Goal: Information Seeking & Learning: Learn about a topic

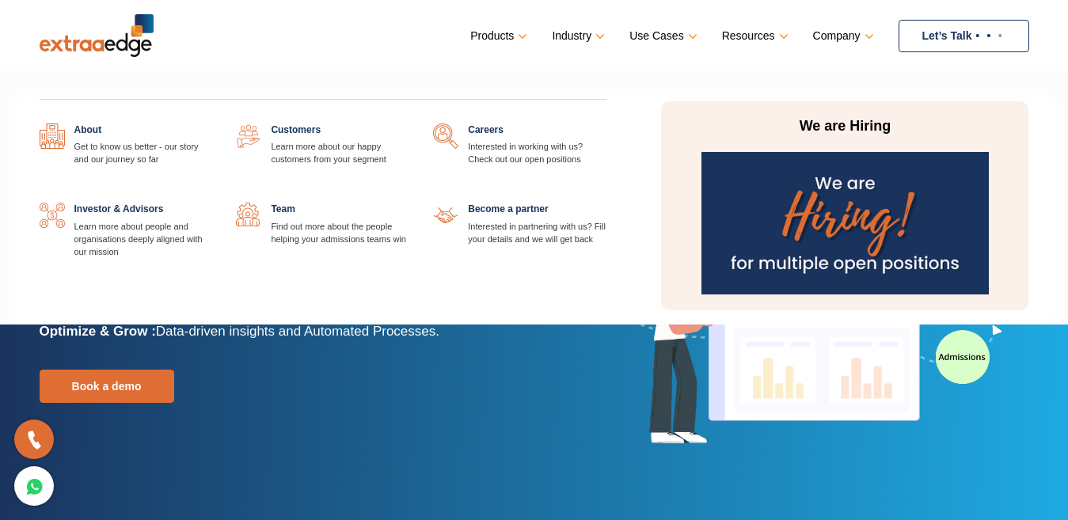
click at [868, 39] on link "Company" at bounding box center [842, 36] width 58 height 23
click at [864, 38] on link "Company" at bounding box center [842, 36] width 58 height 23
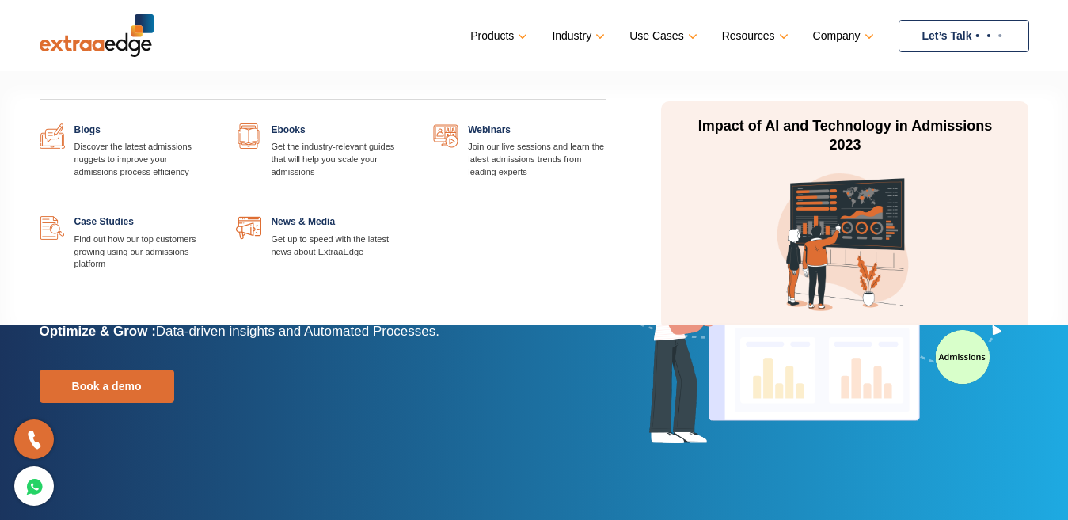
click at [783, 36] on link "Resources" at bounding box center [753, 36] width 63 height 23
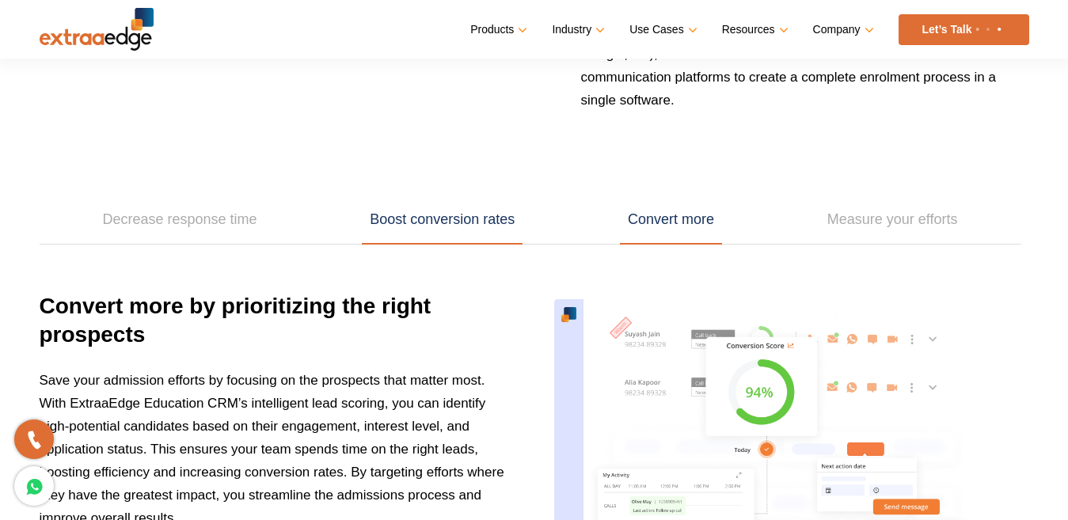
scroll to position [2030, 0]
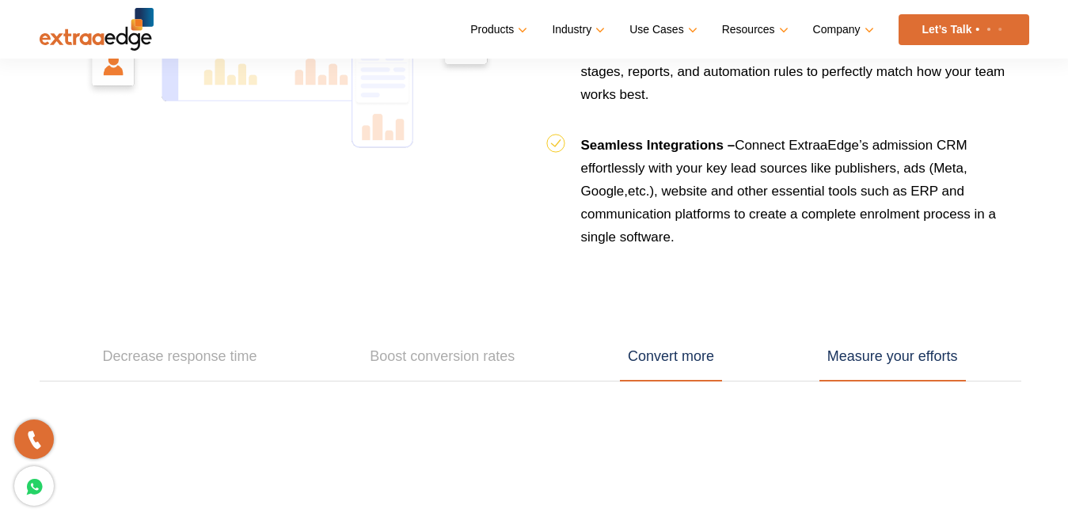
click at [866, 359] on link "Measure your efforts" at bounding box center [892, 357] width 146 height 49
click at [687, 359] on link "Convert more" at bounding box center [671, 357] width 102 height 49
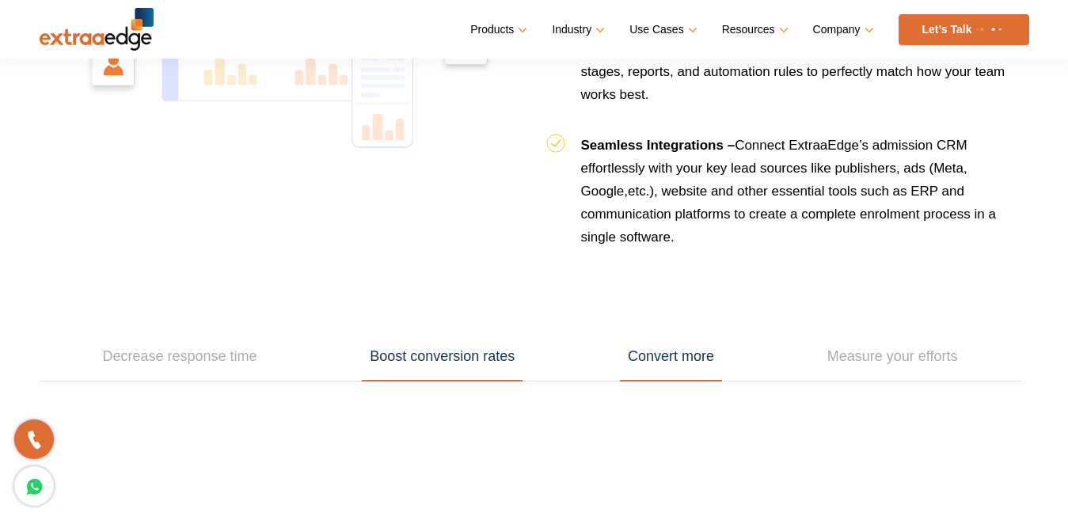
click at [473, 364] on link "Boost conversion rates" at bounding box center [442, 357] width 161 height 49
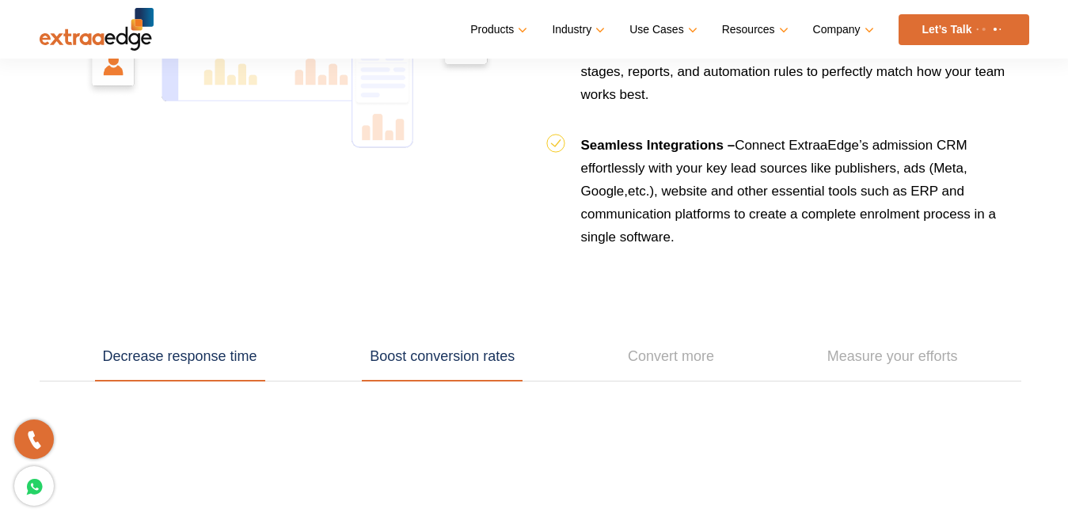
click at [239, 356] on link "Decrease response time" at bounding box center [180, 357] width 170 height 49
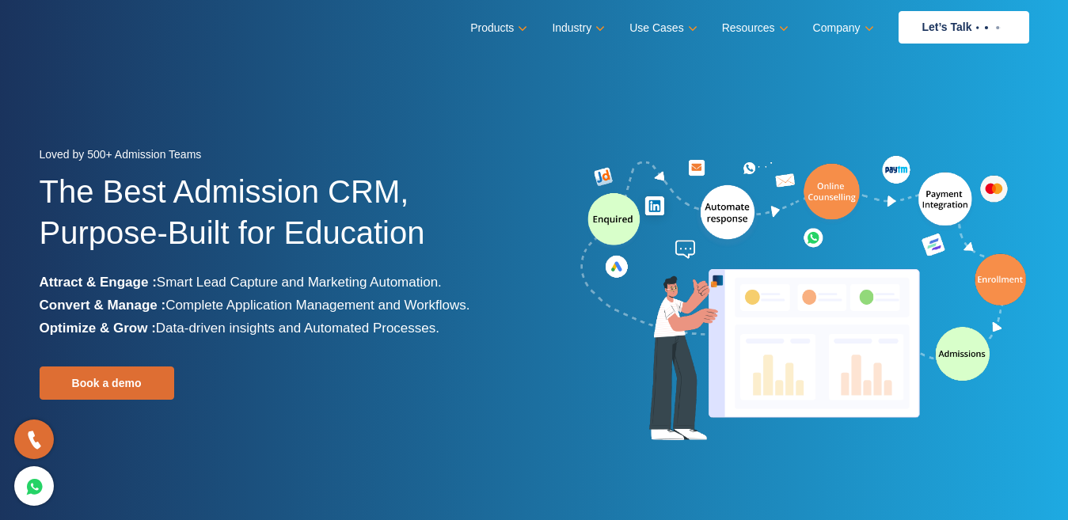
scroll to position [0, 0]
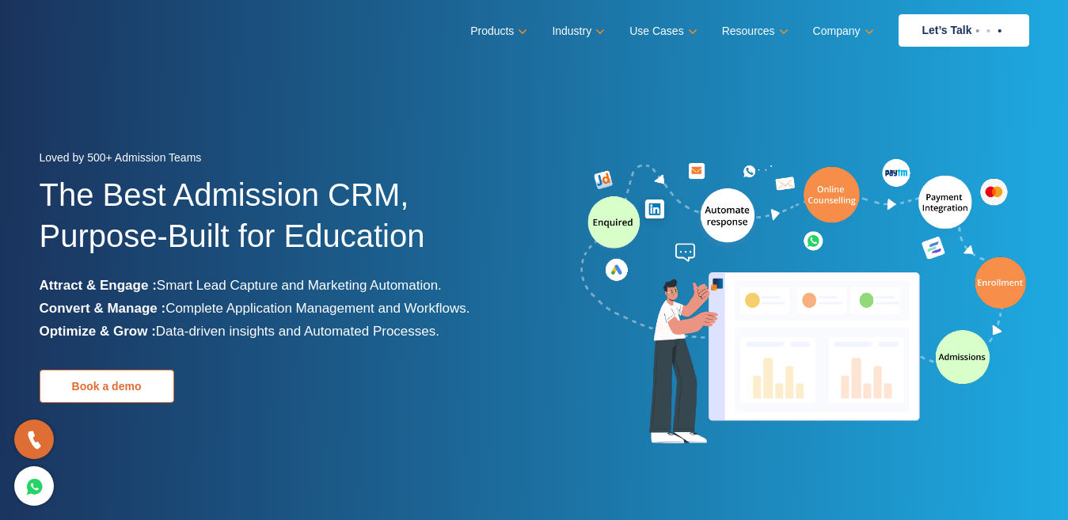
click at [105, 383] on link "Book a demo" at bounding box center [107, 386] width 135 height 33
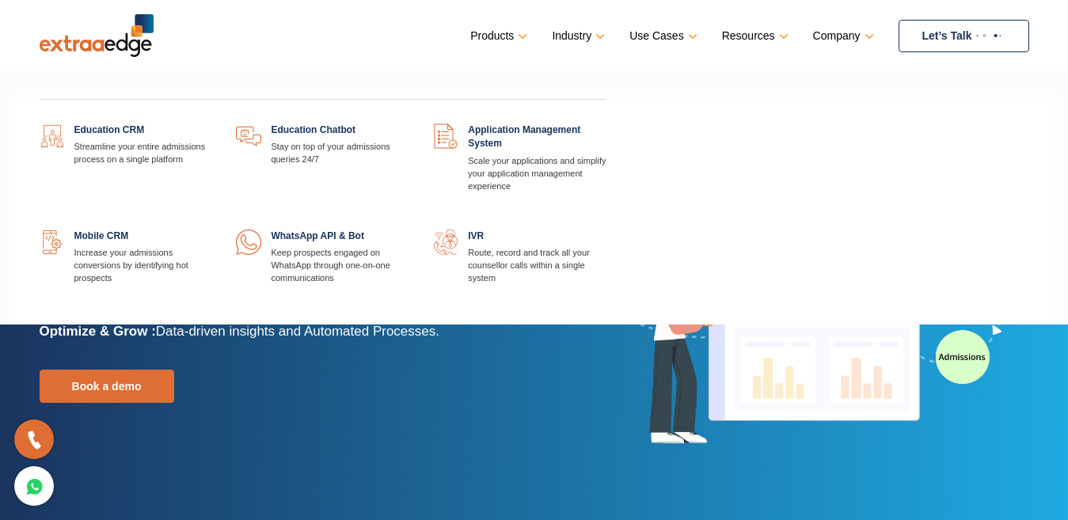
click at [516, 35] on link "Products" at bounding box center [497, 36] width 54 height 23
click at [212, 124] on link at bounding box center [212, 124] width 0 height 0
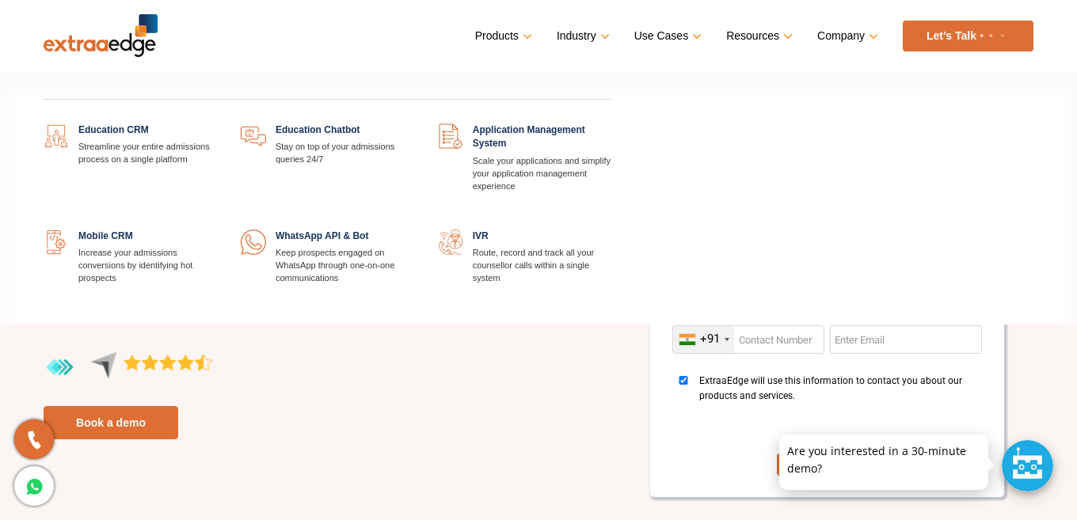
click at [520, 37] on link "Products" at bounding box center [502, 36] width 54 height 23
click at [355, 123] on div "Education CRM Streamline your entire admissions process on a single platform Ed…" at bounding box center [327, 205] width 591 height 232
click at [414, 124] on link at bounding box center [414, 124] width 0 height 0
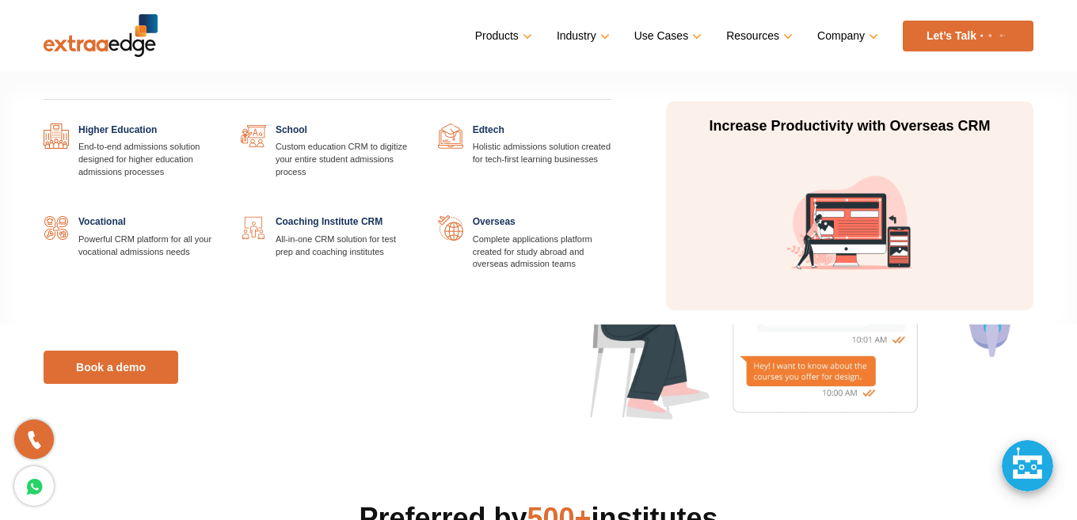
click at [594, 36] on link "Industry" at bounding box center [582, 36] width 50 height 23
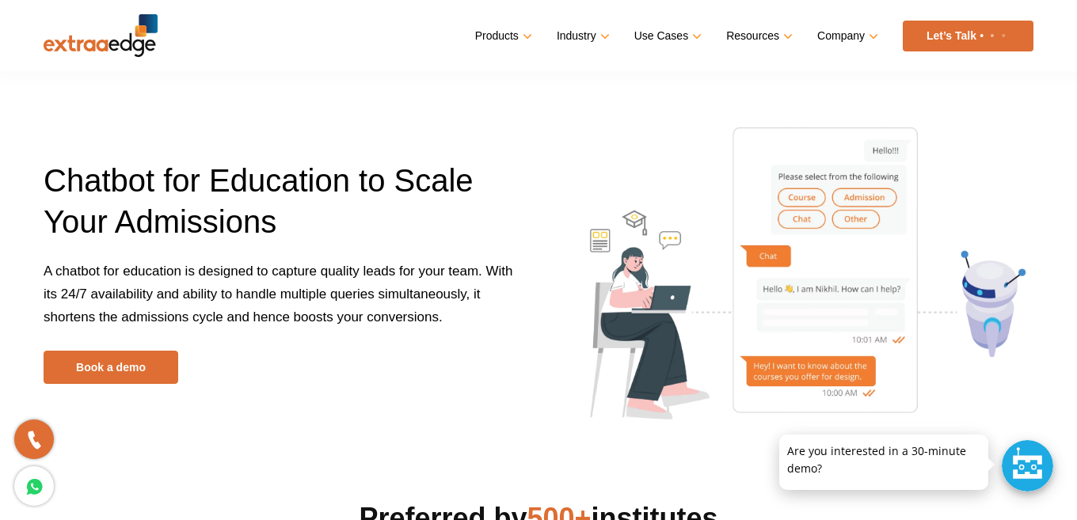
click at [868, 48] on ul "Products Education CRM Streamline your entire admissions process on a single pl…" at bounding box center [754, 36] width 558 height 31
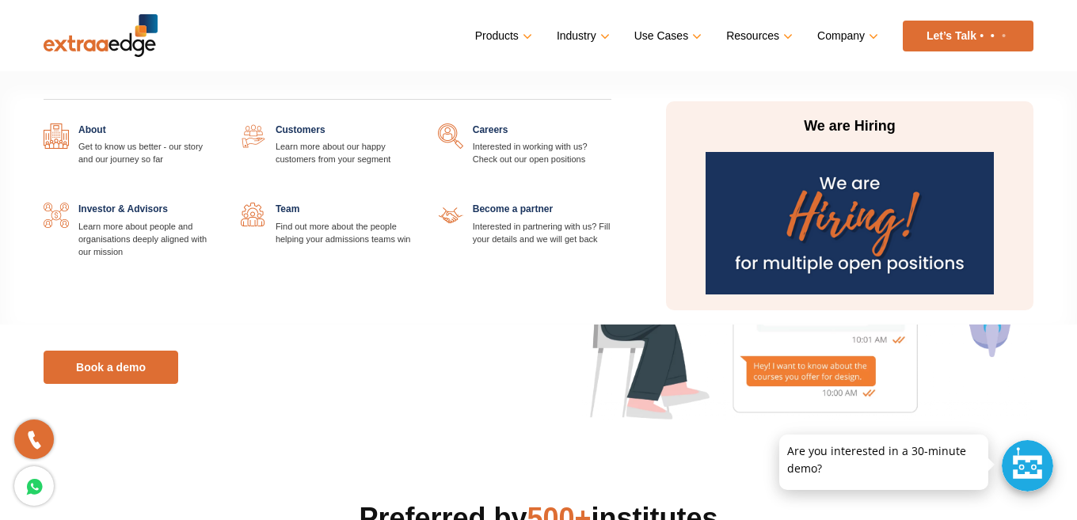
click at [868, 36] on link "Company" at bounding box center [846, 36] width 58 height 23
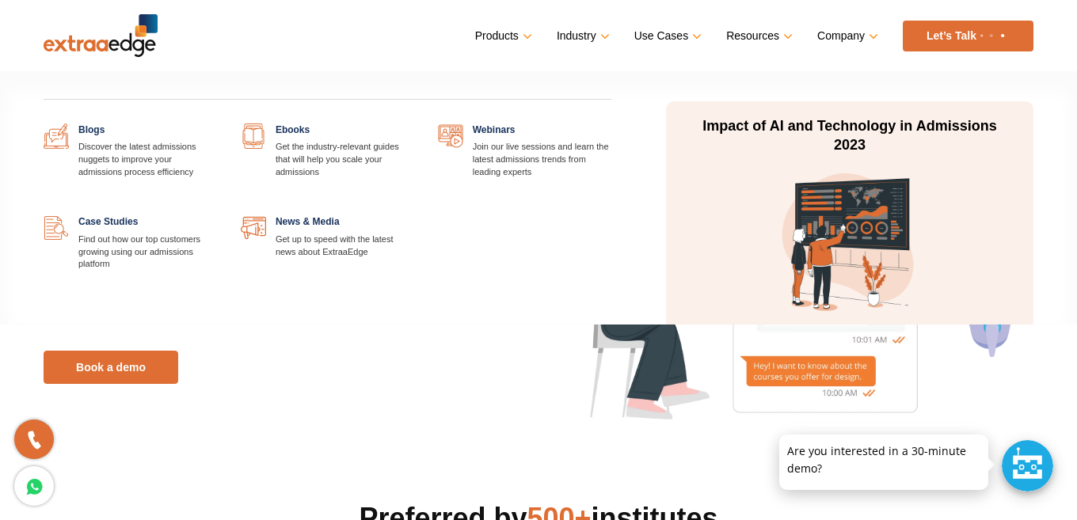
click at [762, 44] on link "Resources" at bounding box center [757, 36] width 63 height 23
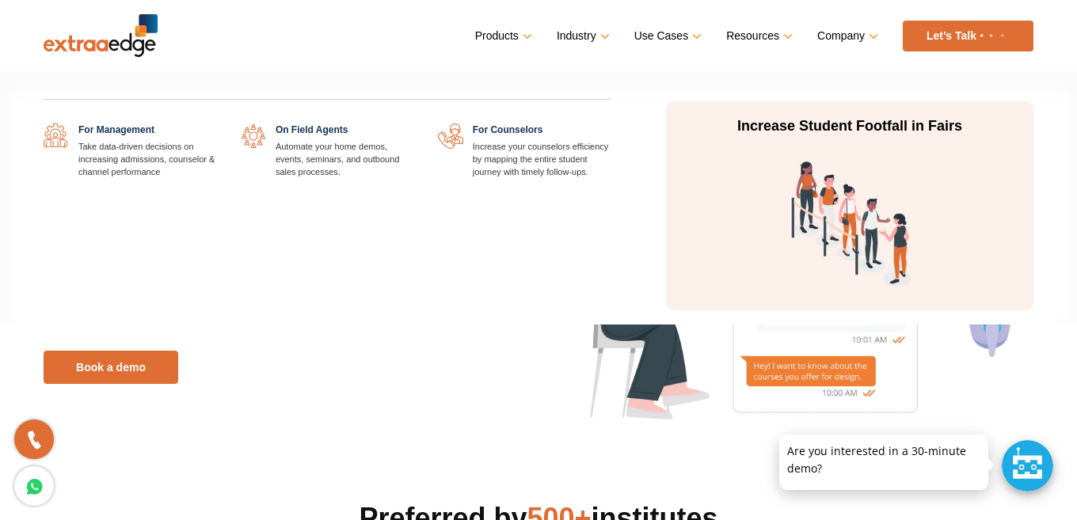
click at [654, 44] on link "Use Cases" at bounding box center [666, 36] width 64 height 23
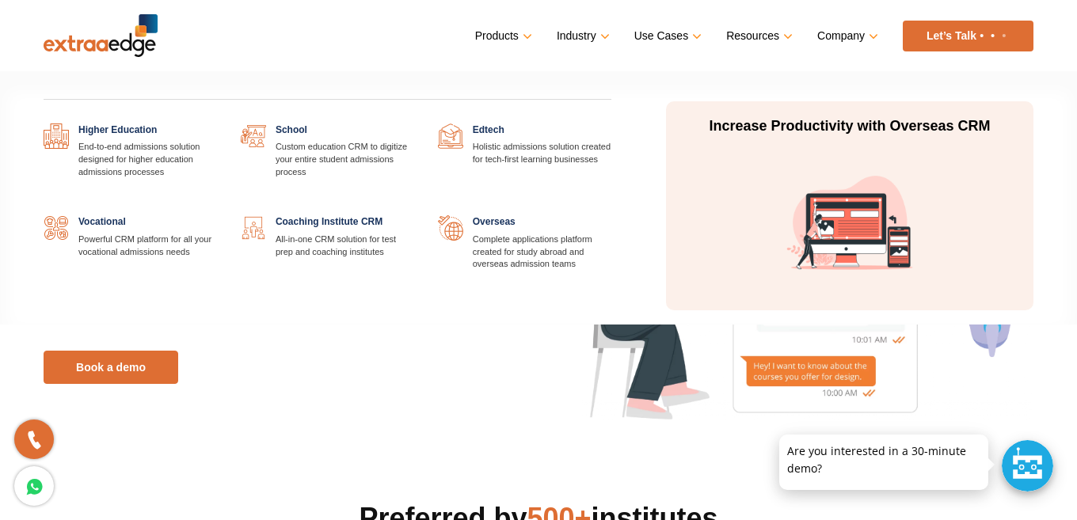
click at [558, 41] on link "Industry" at bounding box center [582, 36] width 50 height 23
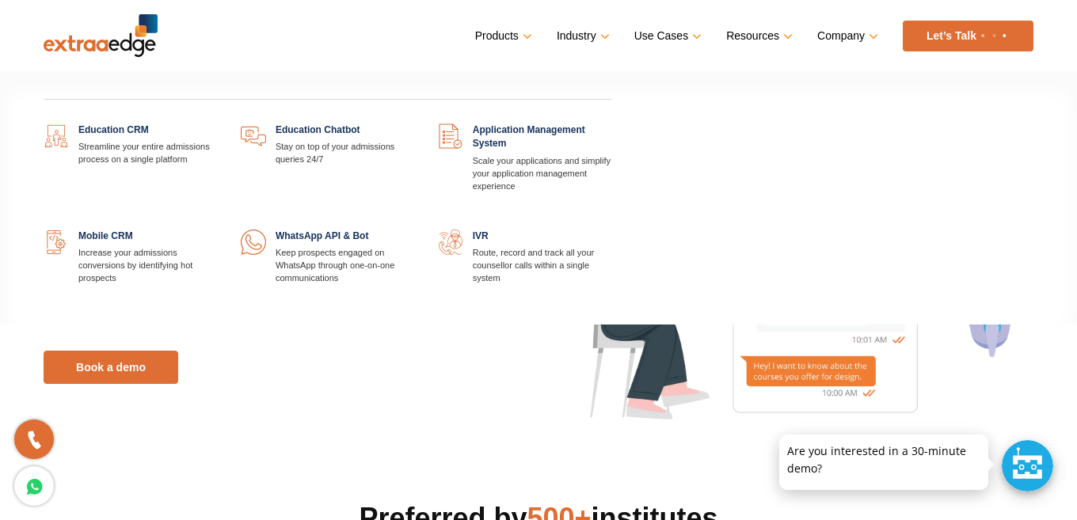
click at [503, 36] on link "Products" at bounding box center [502, 36] width 54 height 23
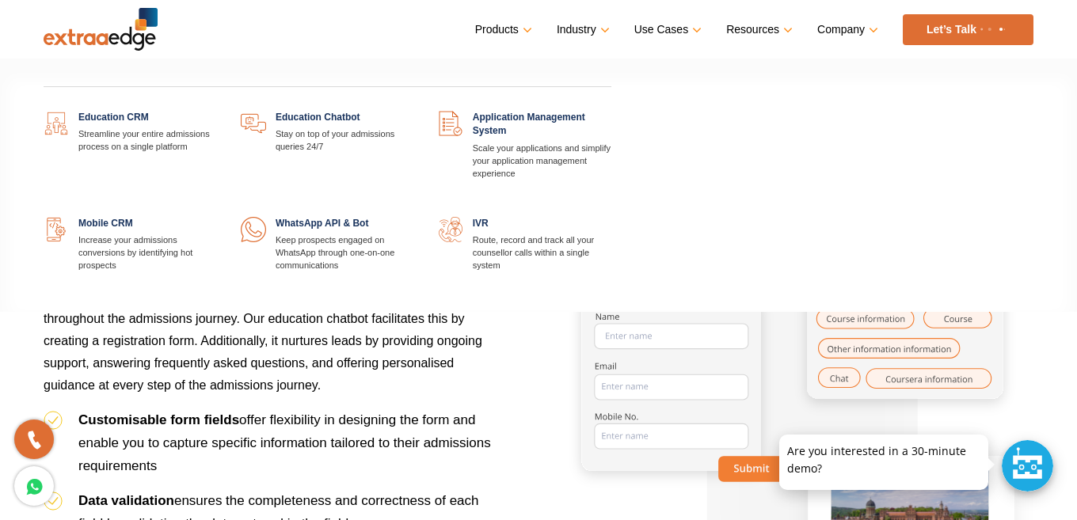
scroll to position [1900, 0]
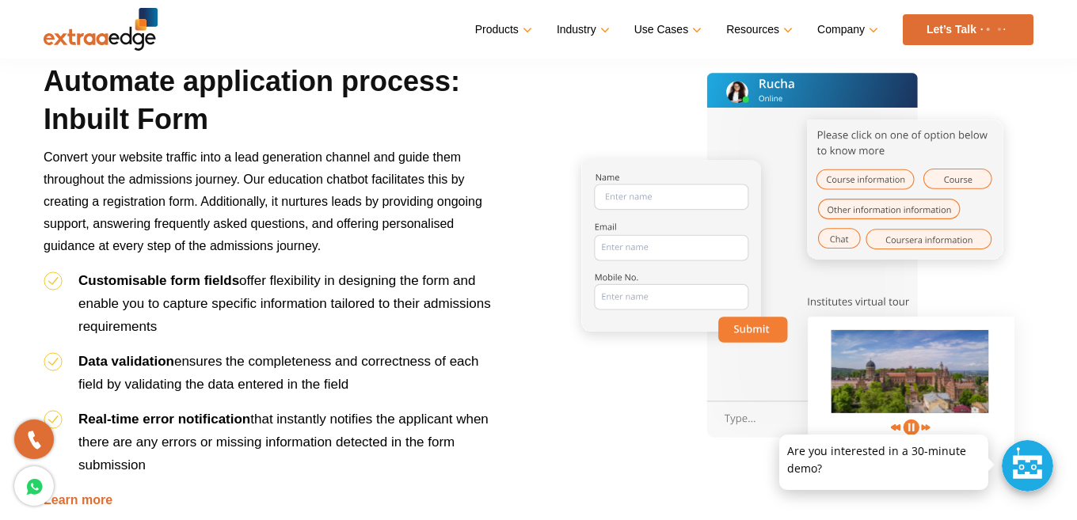
click at [967, 28] on link "Let’s Talk" at bounding box center [968, 29] width 131 height 31
